Goal: Communication & Community: Ask a question

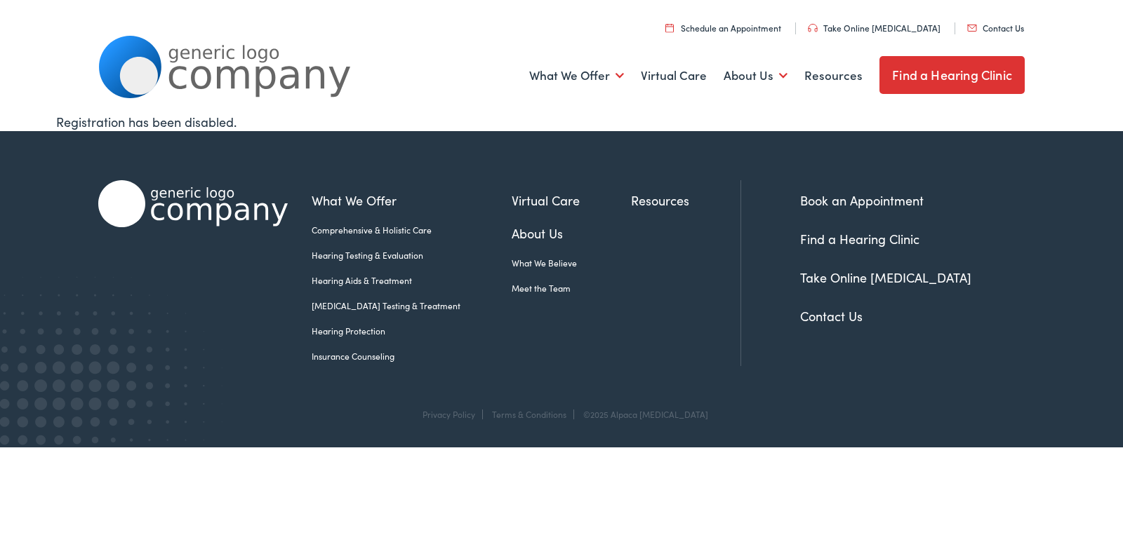
click at [967, 22] on link "Contact Us" at bounding box center [995, 28] width 57 height 12
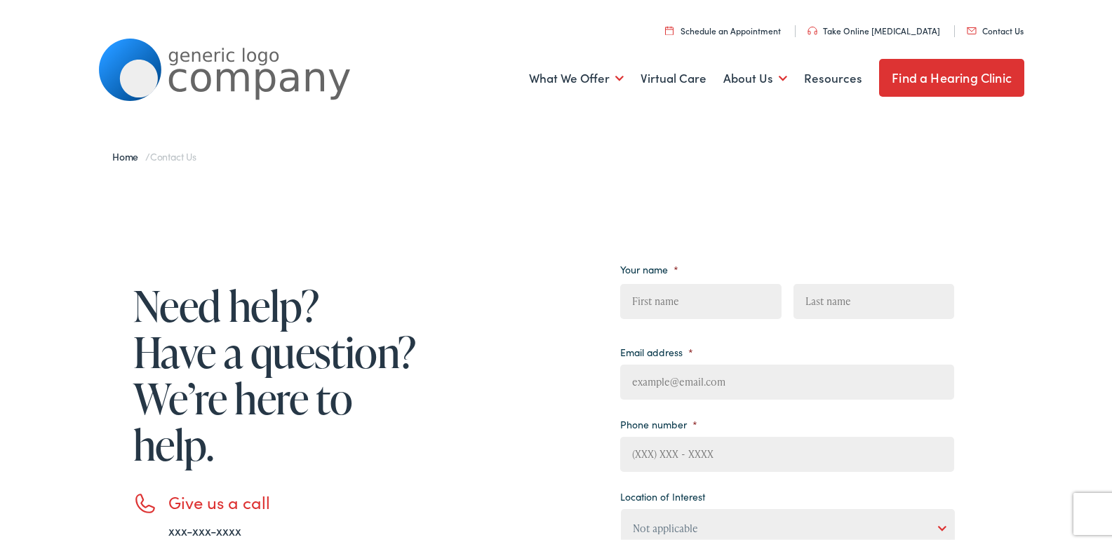
scroll to position [304, 0]
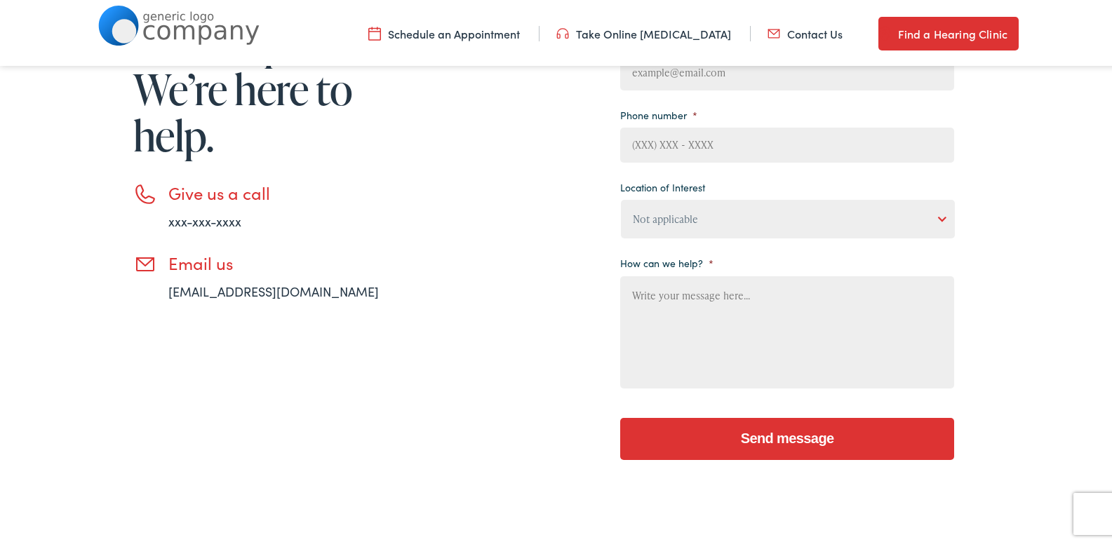
drag, startPoint x: 727, startPoint y: 300, endPoint x: 716, endPoint y: 239, distance: 62.6
click at [728, 295] on textarea "How can we help? *" at bounding box center [787, 330] width 334 height 112
paste textarea "Wikipedia is considered to be the World’s most significant tool for reference m…"
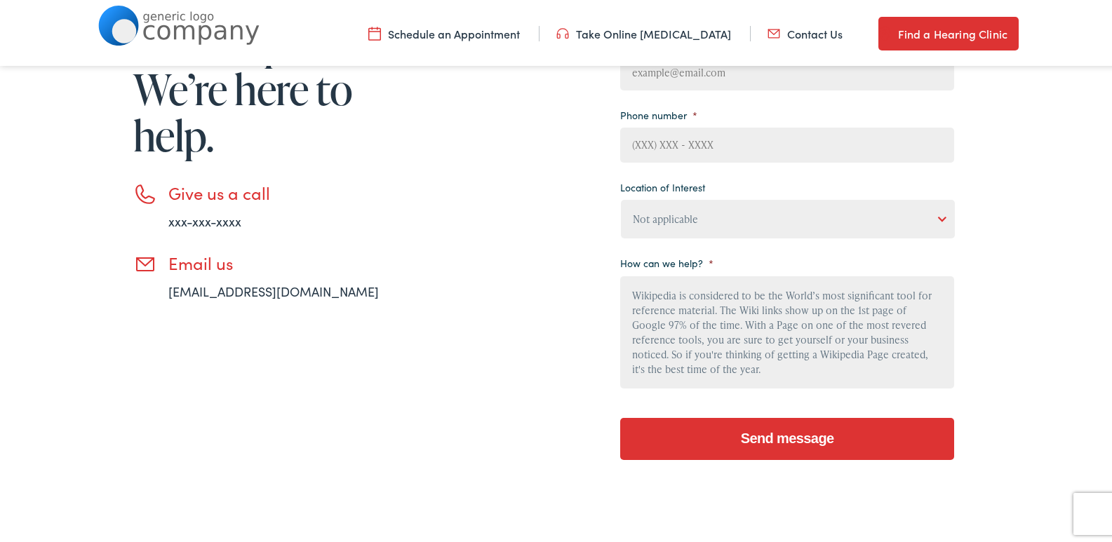
scroll to position [149, 0]
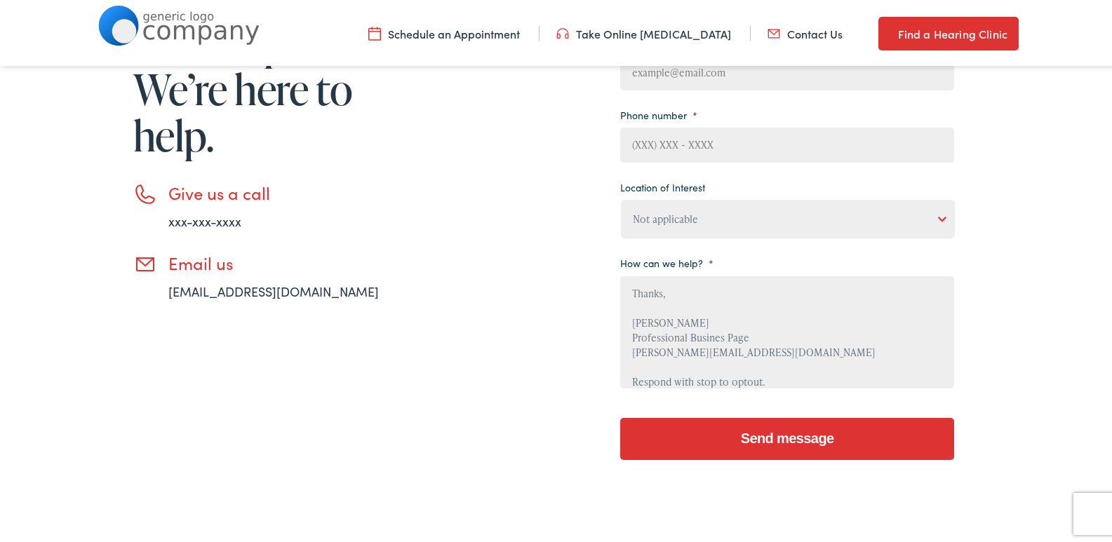
type textarea "Wikipedia is considered to be the World’s most significant tool for reference m…"
drag, startPoint x: 713, startPoint y: 220, endPoint x: 721, endPoint y: 221, distance: 8.5
click at [713, 220] on select "Not applicable Estes Audiology, Seguin Estes Audiology, San Antonio Estes Audio…" at bounding box center [788, 216] width 334 height 39
select select "Estes Audiology, Marble Falls"
click at [621, 197] on select "Not applicable Estes Audiology, Seguin Estes Audiology, San Antonio Estes Audio…" at bounding box center [788, 216] width 334 height 39
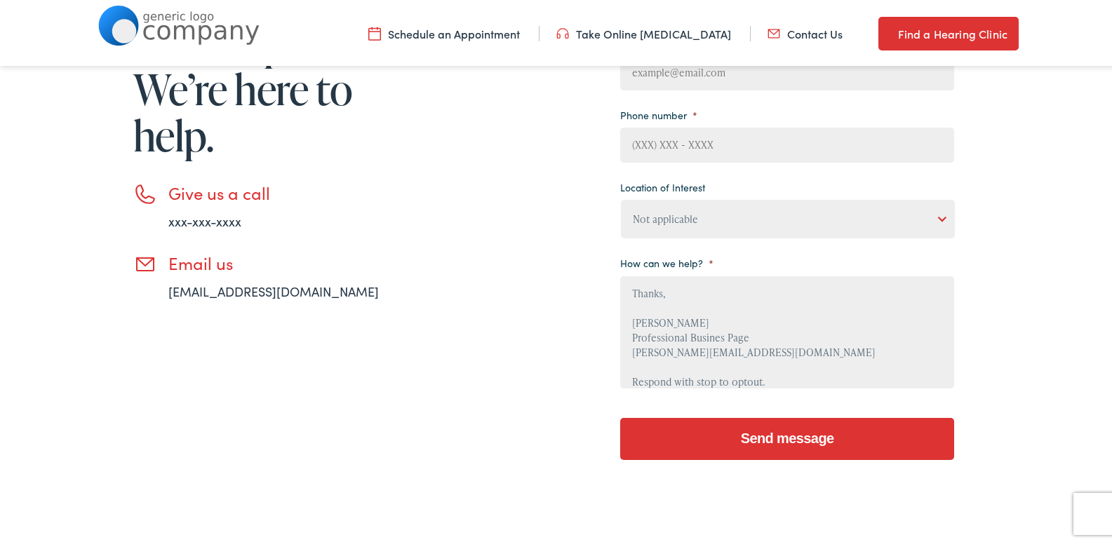
drag, startPoint x: 731, startPoint y: 143, endPoint x: 740, endPoint y: 141, distance: 9.4
click at [731, 143] on input "Phone number *" at bounding box center [787, 142] width 334 height 35
type input "8149805065"
type input "James"
type input "Clark"
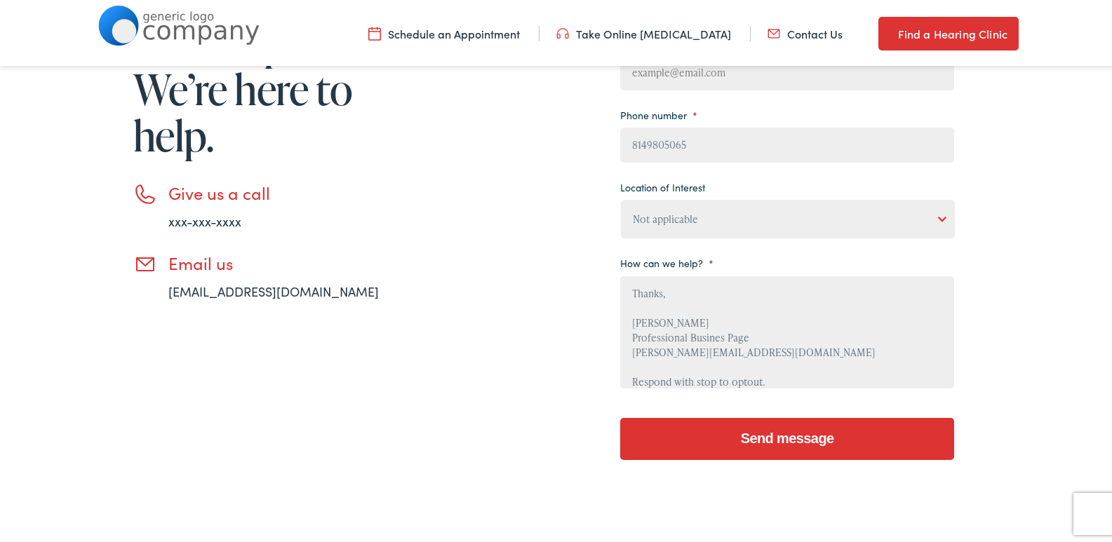
type input "James@Professionalbusinesspage.com"
drag, startPoint x: 769, startPoint y: 298, endPoint x: 665, endPoint y: 314, distance: 105.1
click at [770, 296] on textarea "Wikipedia is considered to be the World’s most significant tool for reference m…" at bounding box center [787, 330] width 334 height 112
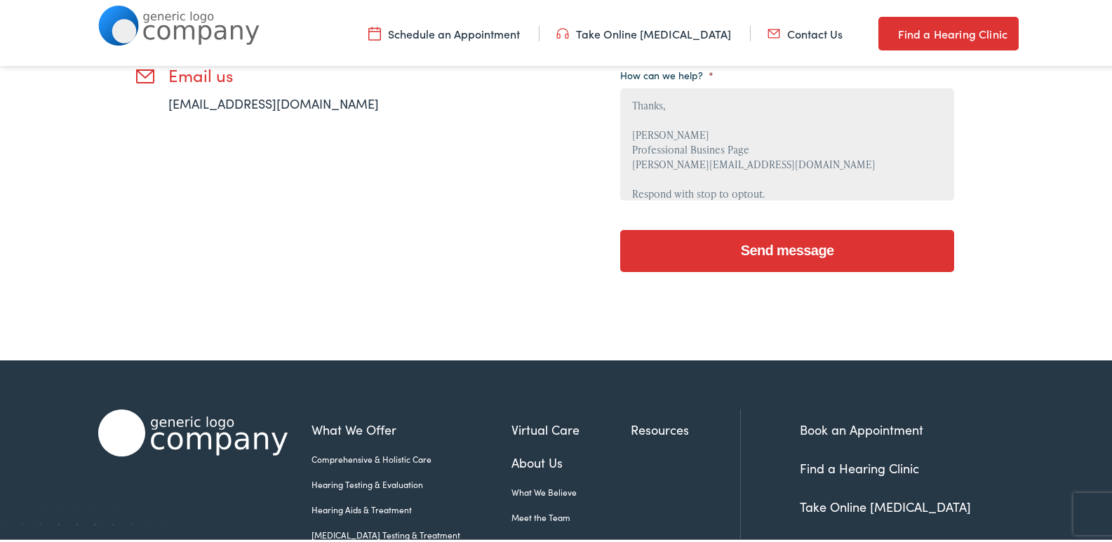
scroll to position [608, 0]
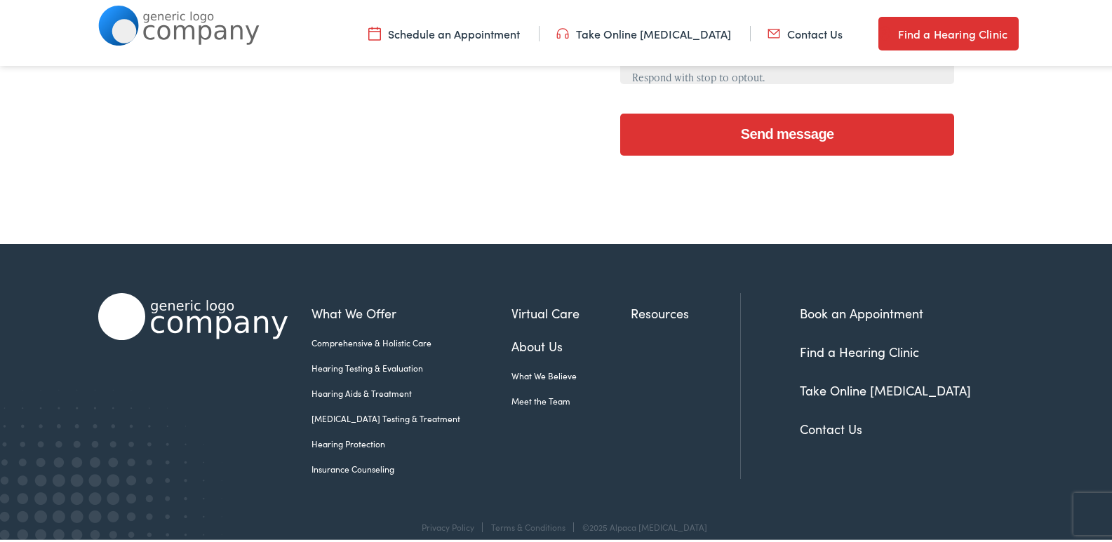
click at [774, 136] on input "Send message" at bounding box center [787, 132] width 334 height 42
